Goal: Transaction & Acquisition: Purchase product/service

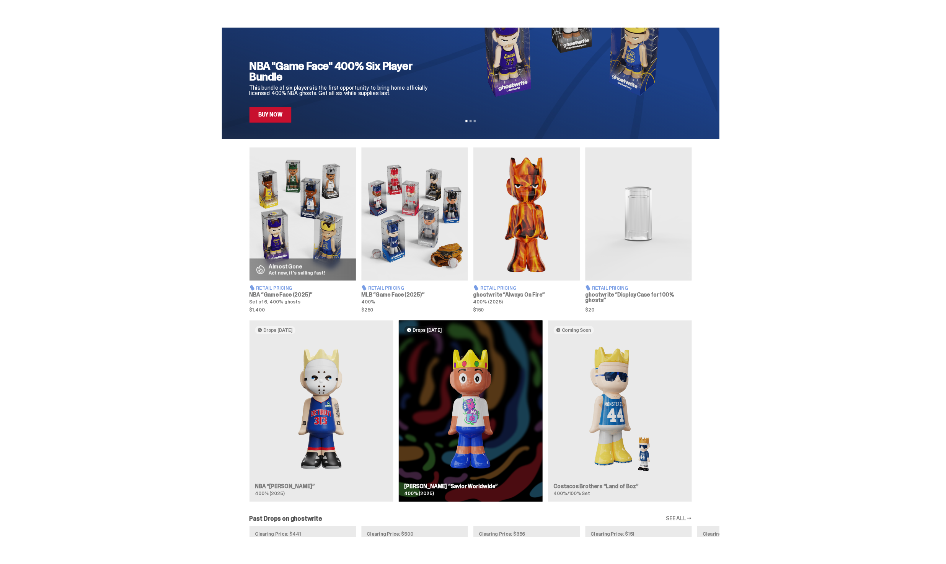
scroll to position [175, 0]
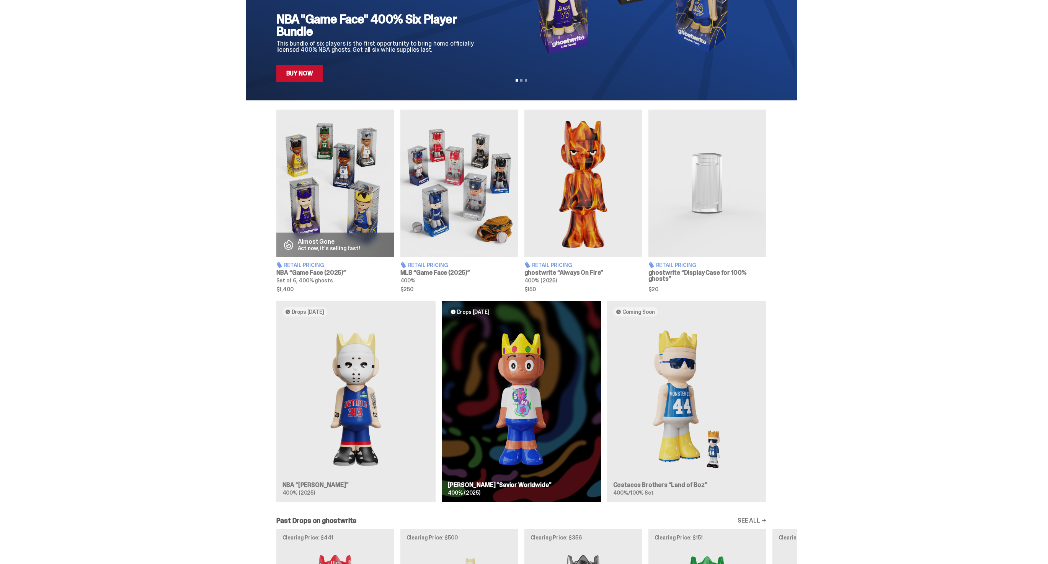
click at [314, 315] on div "Drops Oct 14 NBA “Eminem” 400% (2025) Drops Oct 23 Jae Tips “Savior Worldwide” …" at bounding box center [521, 404] width 551 height 207
click at [310, 306] on div "Drops Oct 14 NBA “Eminem” 400% (2025) Drops Oct 23 Jae Tips “Savior Worldwide” …" at bounding box center [521, 404] width 551 height 207
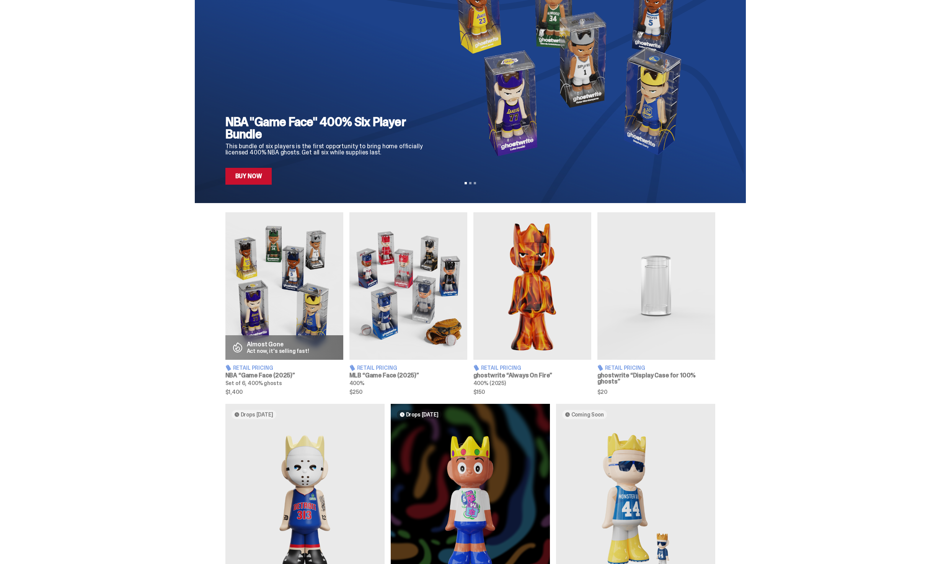
scroll to position [0, 0]
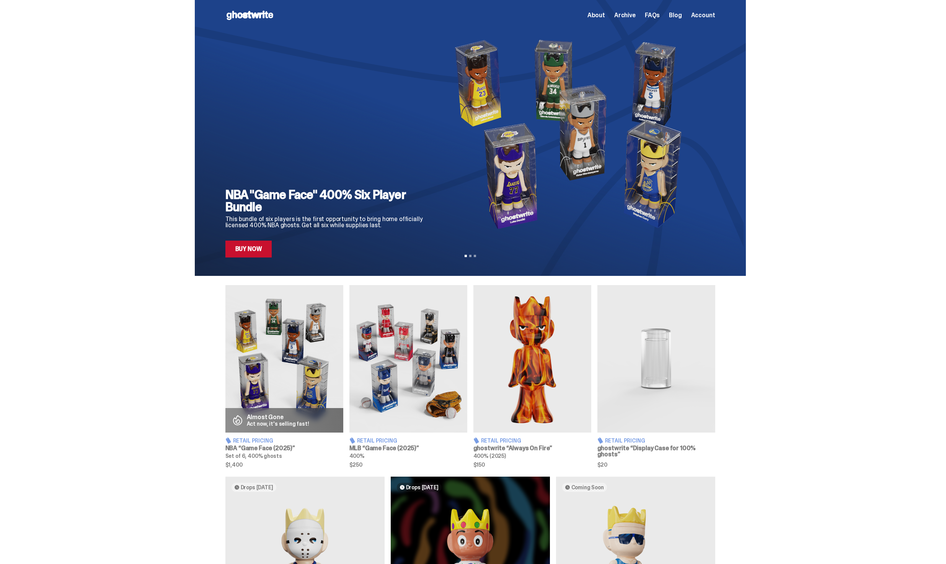
click at [630, 20] on div "Open main menu Home About Archive FAQs Blog Account About Archive FAQs Blog" at bounding box center [471, 15] width 490 height 12
click at [630, 15] on span "Archive" at bounding box center [624, 15] width 21 height 6
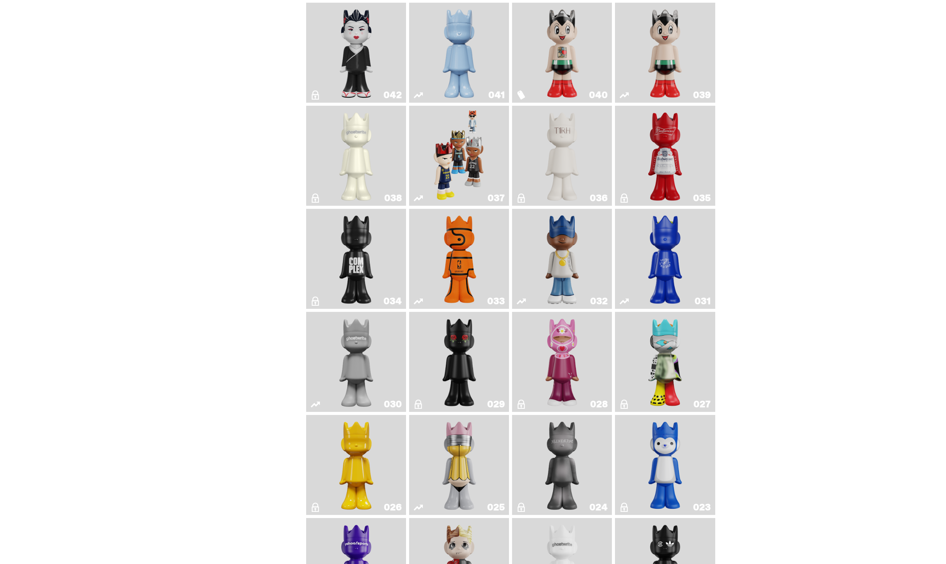
scroll to position [595, 0]
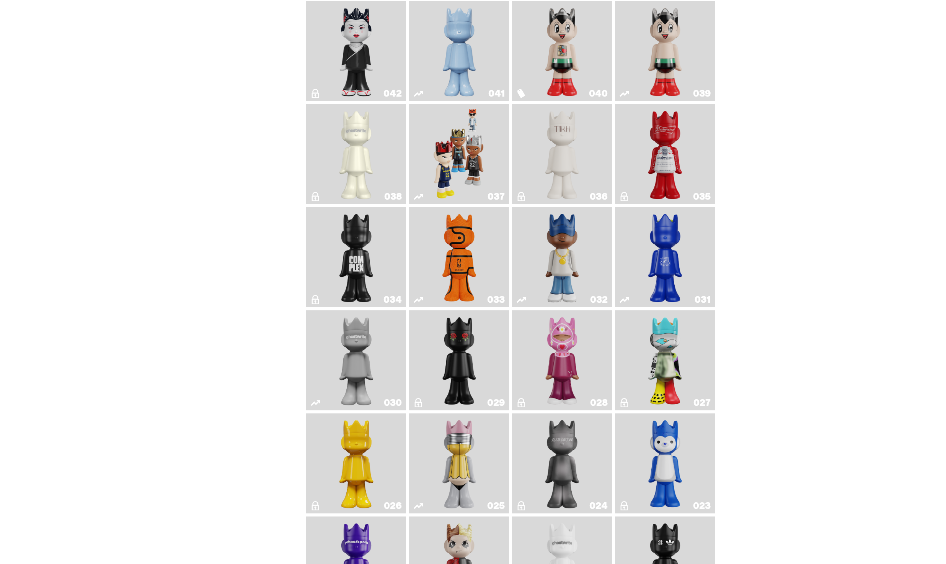
click at [482, 140] on img "Game Face (2024)" at bounding box center [459, 154] width 53 height 94
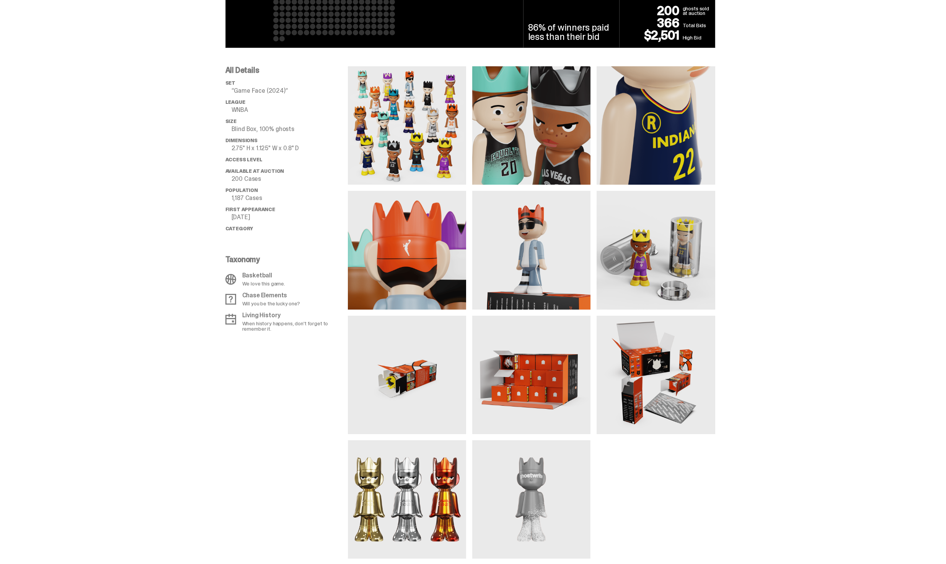
scroll to position [596, 0]
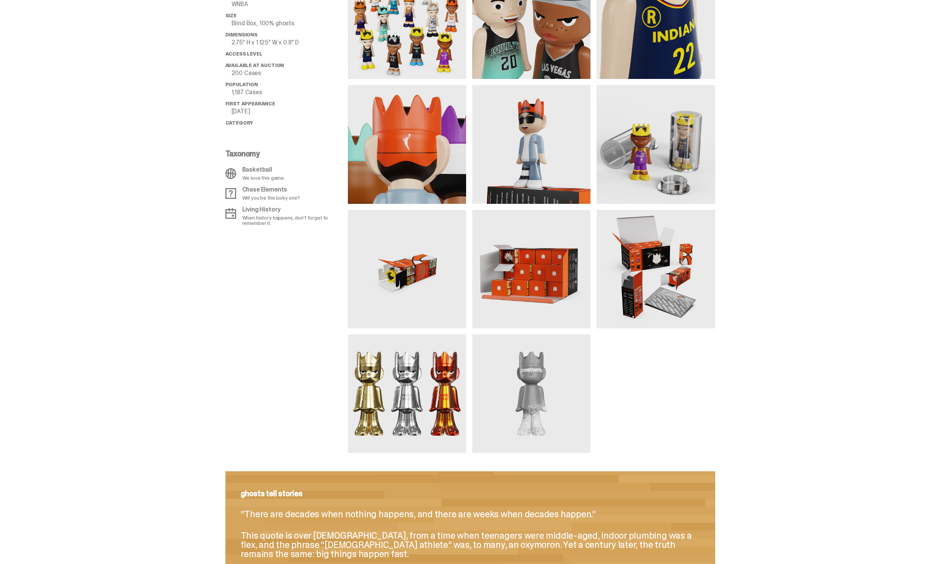
click at [676, 304] on img at bounding box center [656, 269] width 118 height 118
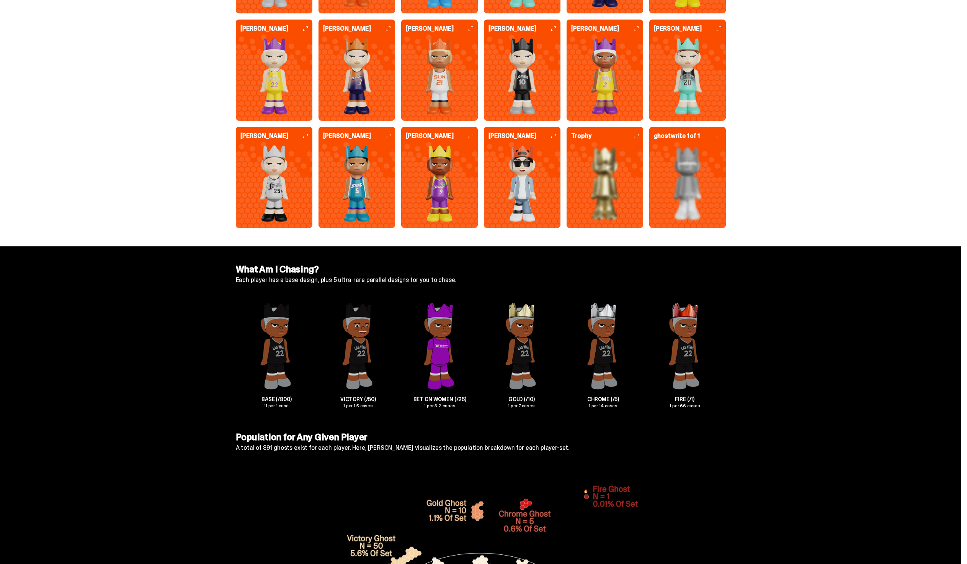
scroll to position [2084, 0]
